Goal: Task Accomplishment & Management: Use online tool/utility

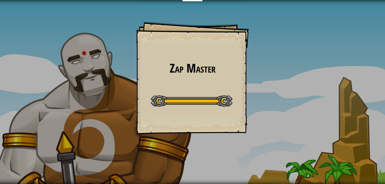
click at [226, 40] on div "Zap Master Goals Start Level Error loading from server. Try refreshing the page…" at bounding box center [192, 78] width 113 height 113
